Goal: Information Seeking & Learning: Learn about a topic

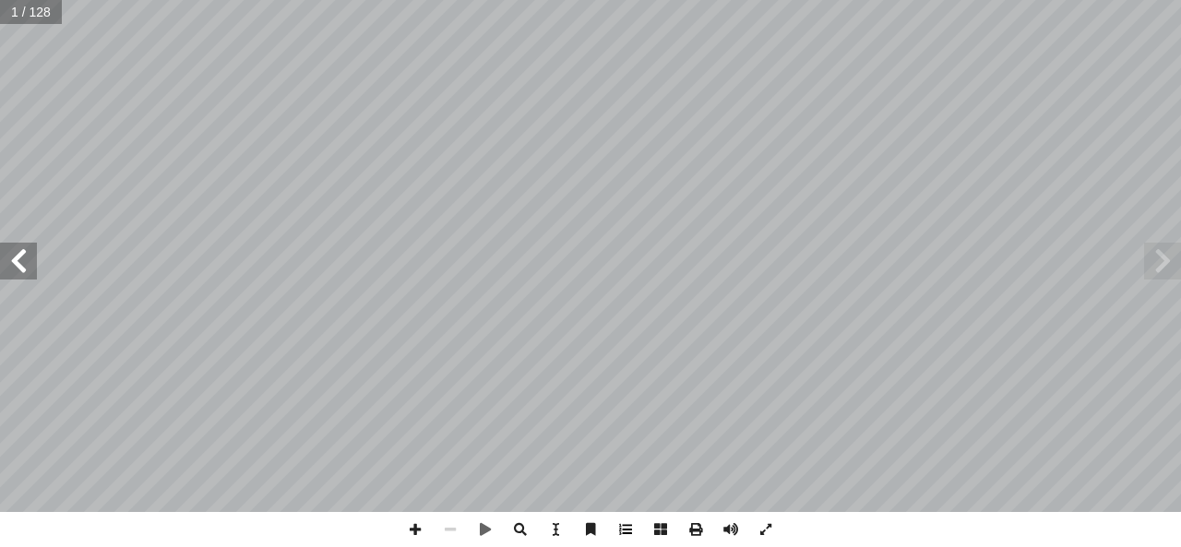
click at [636, 532] on span at bounding box center [625, 529] width 35 height 35
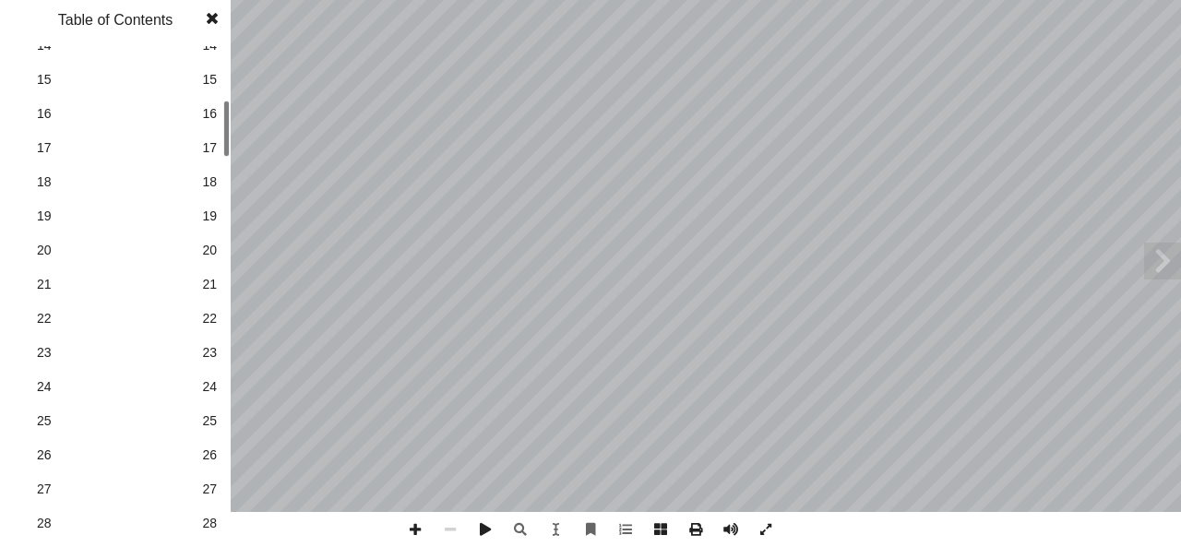
click at [214, 457] on span "26" at bounding box center [209, 455] width 15 height 19
click at [217, 18] on span at bounding box center [212, 18] width 33 height 37
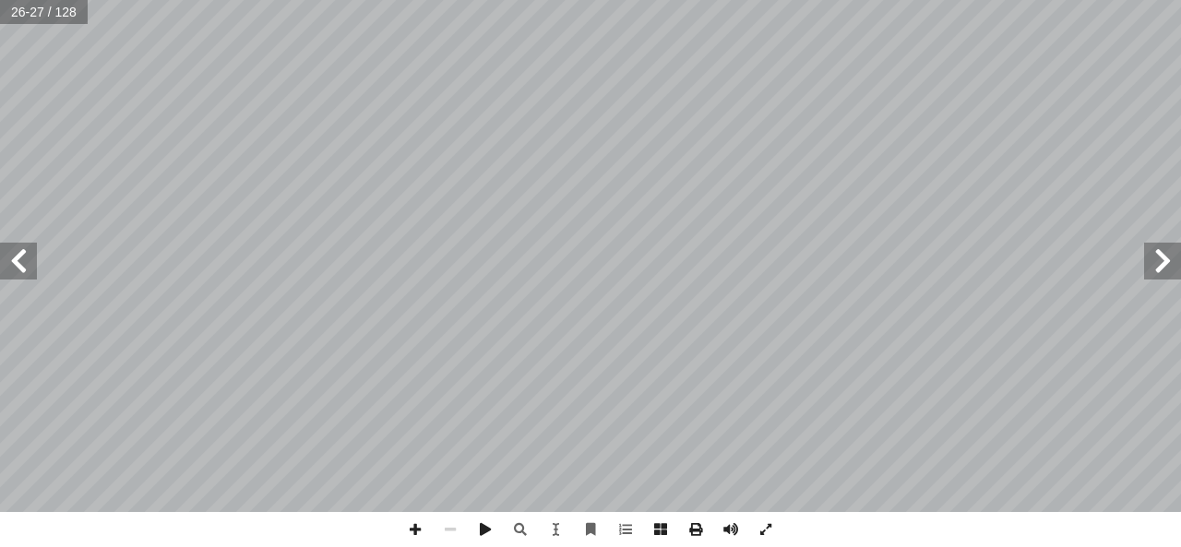
click at [1159, 268] on span at bounding box center [1162, 261] width 37 height 37
click at [988, 0] on html "الصفحة الرئيسية الصف الأول الصف الثاني الصف الثالث الصف الرابع الصف الخامس الصف…" at bounding box center [590, 84] width 1181 height 168
